Goal: Navigation & Orientation: Find specific page/section

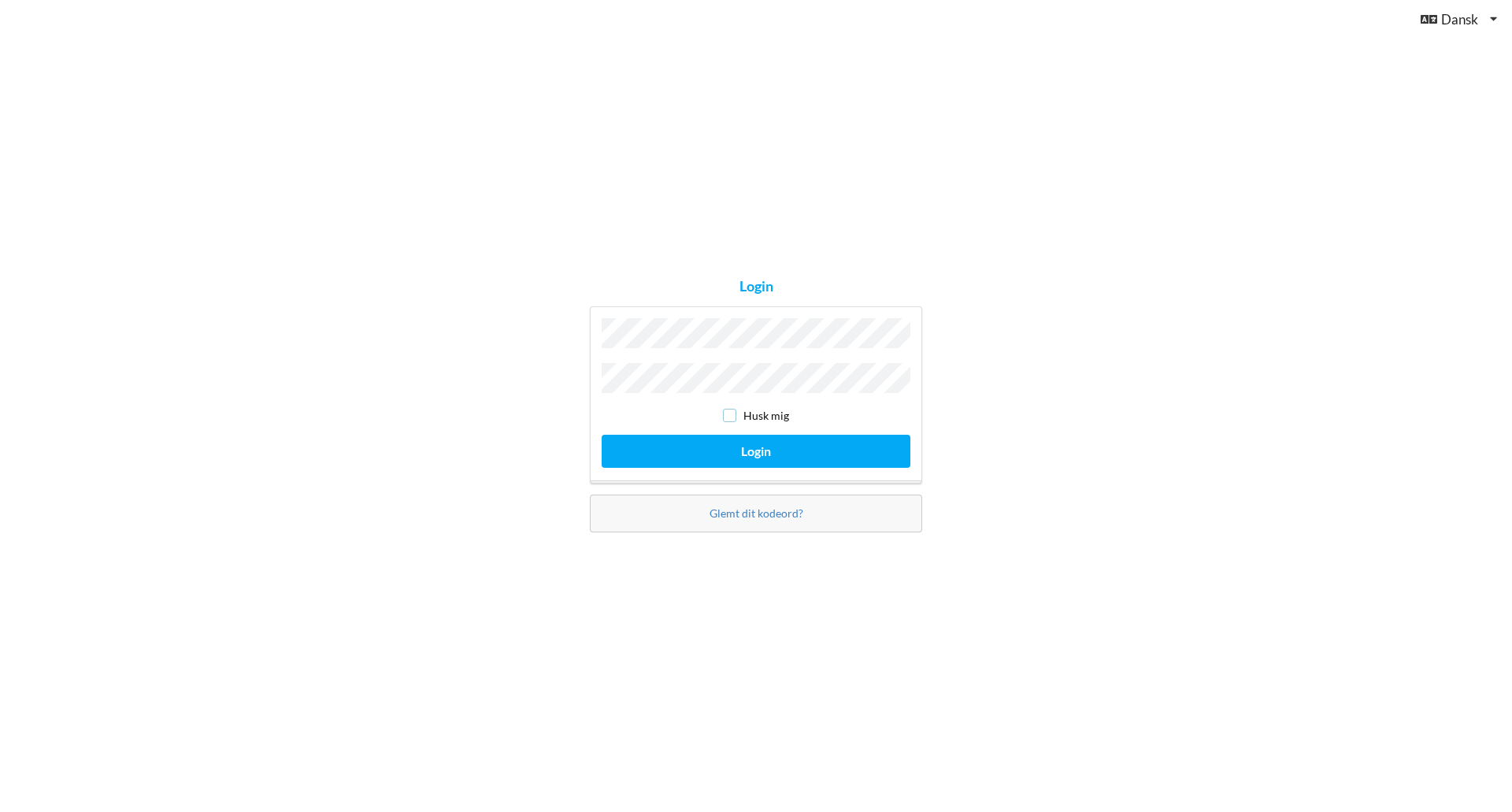
click at [734, 409] on input "checkbox" at bounding box center [729, 415] width 13 height 13
checkbox input "true"
click at [749, 443] on button "Login" at bounding box center [755, 450] width 308 height 32
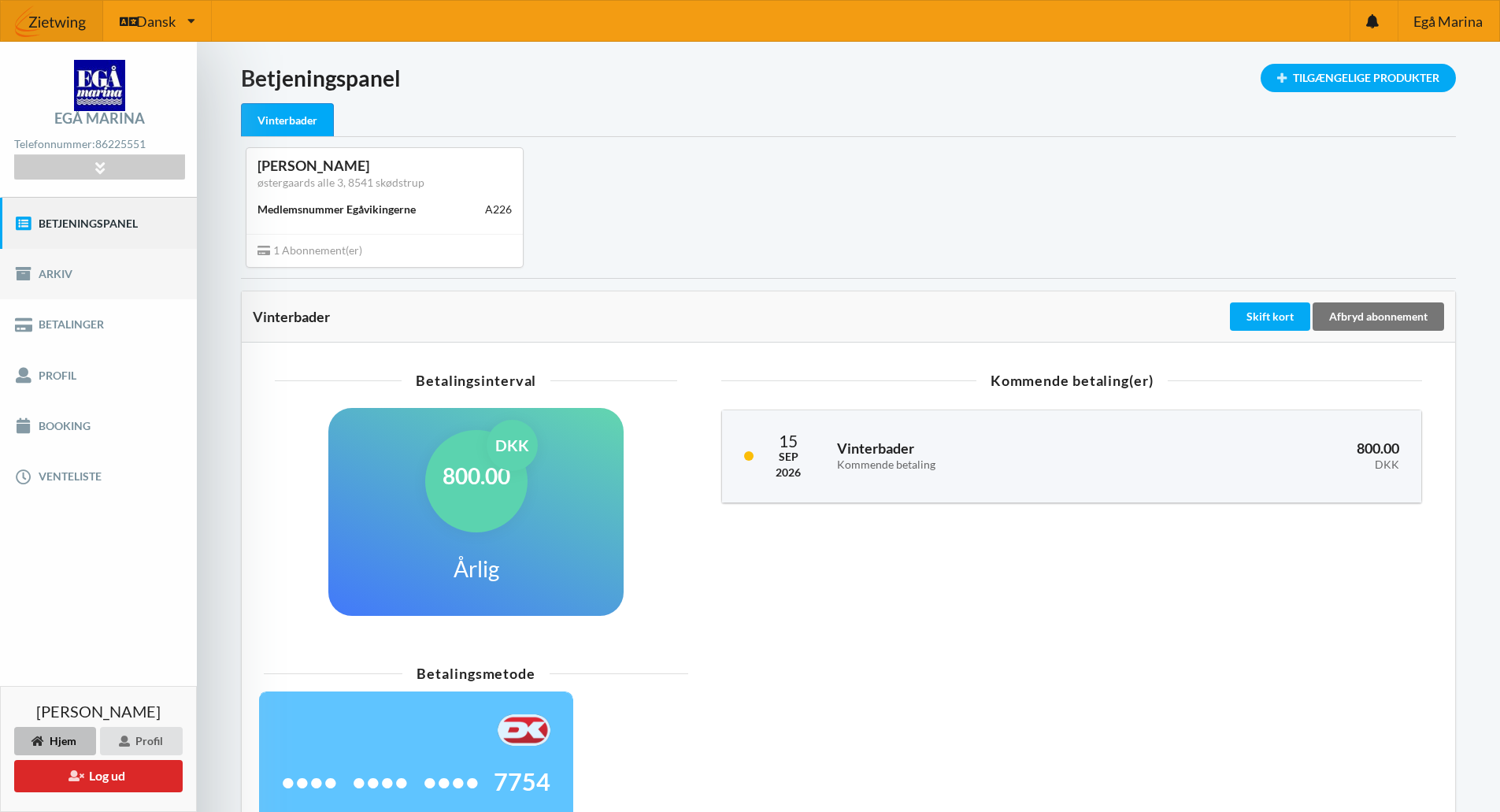
click at [50, 269] on link "Arkiv" at bounding box center [99, 274] width 197 height 50
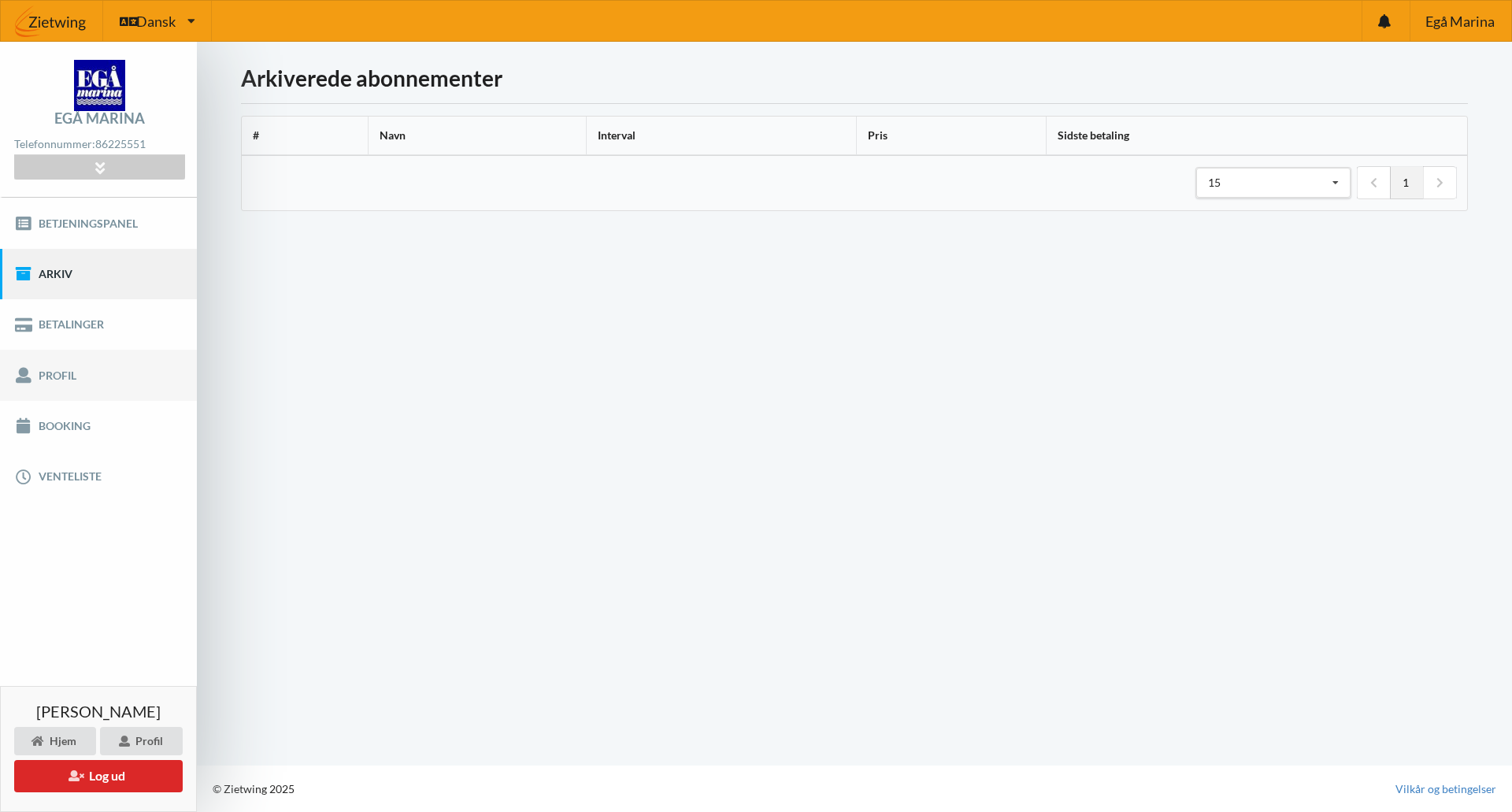
click at [48, 375] on link "Profil" at bounding box center [98, 375] width 197 height 50
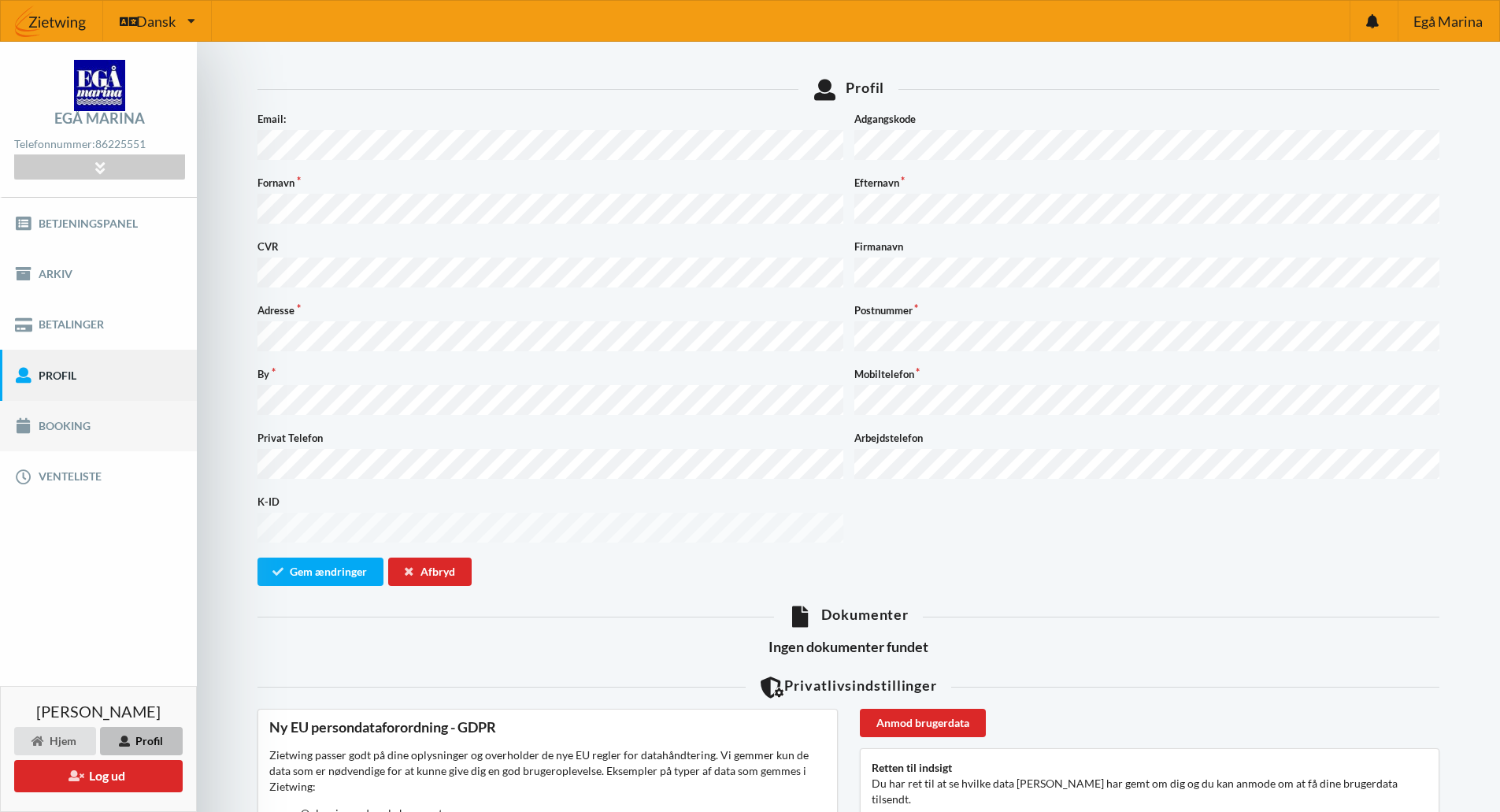
click at [67, 420] on link "Booking" at bounding box center [99, 426] width 197 height 50
